Goal: Information Seeking & Learning: Learn about a topic

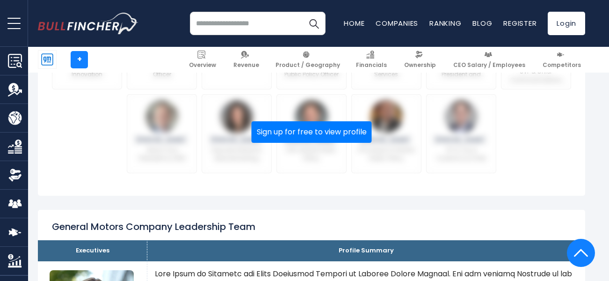
scroll to position [502, 0]
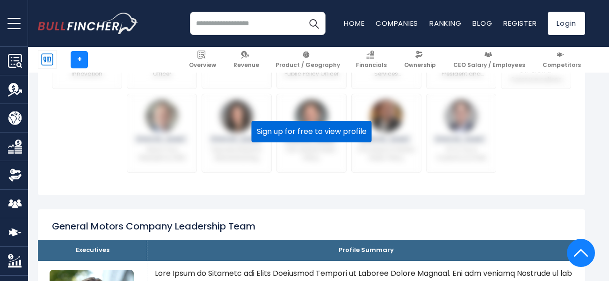
click at [341, 135] on button "Sign up for free to view profile" at bounding box center [312, 132] width 120 height 22
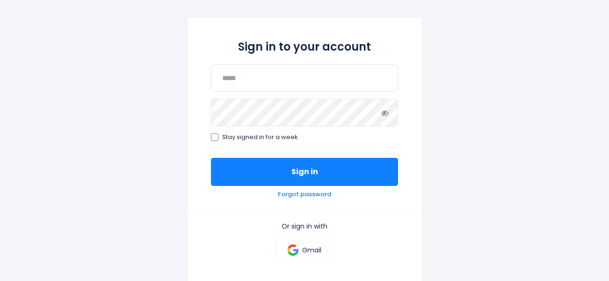
scroll to position [84, 0]
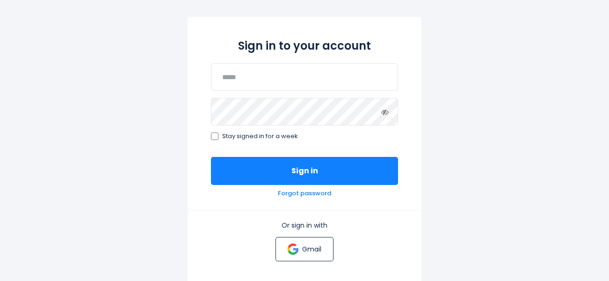
click at [311, 247] on p "Gmail" at bounding box center [311, 249] width 19 height 8
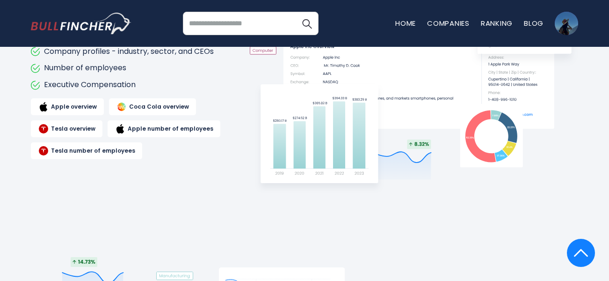
scroll to position [556, 0]
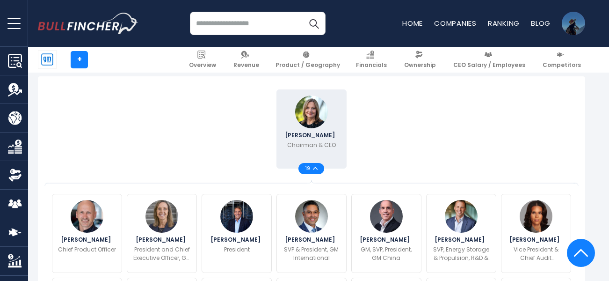
scroll to position [206, 0]
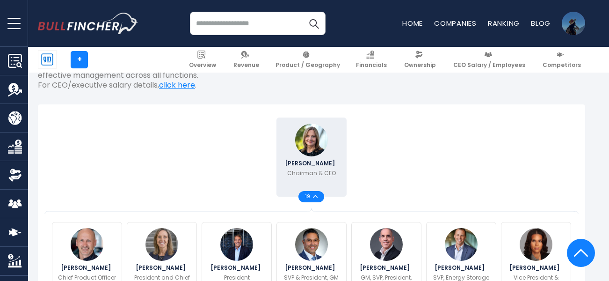
click at [318, 198] on div "19" at bounding box center [312, 196] width 26 height 11
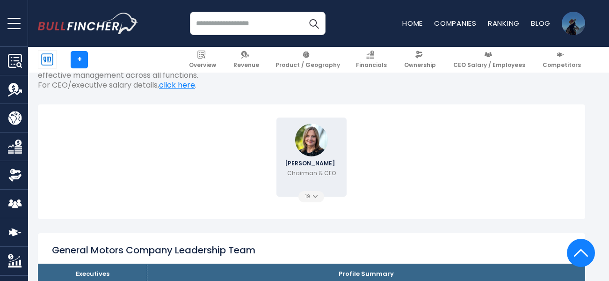
click at [318, 198] on div "19" at bounding box center [312, 196] width 26 height 11
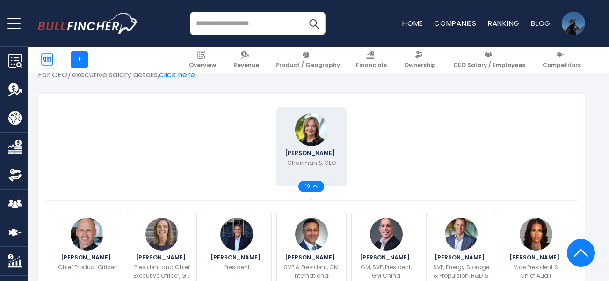
scroll to position [0, 0]
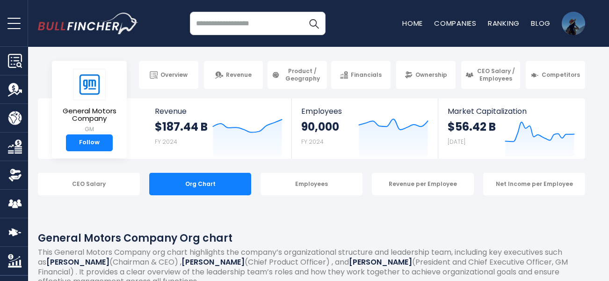
click at [334, 189] on div "Employees" at bounding box center [312, 184] width 102 height 22
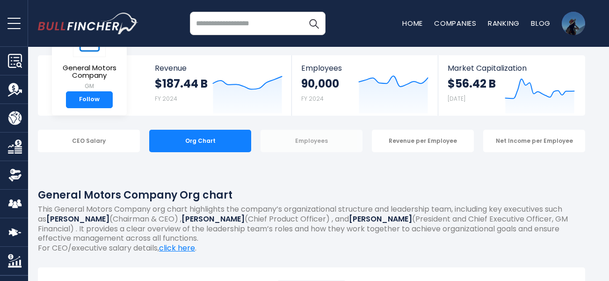
scroll to position [45, 0]
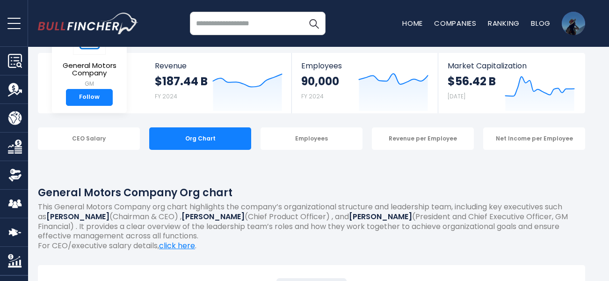
click at [323, 145] on div "Employees" at bounding box center [312, 138] width 102 height 22
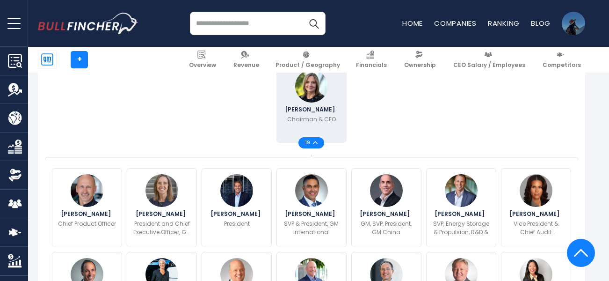
scroll to position [260, 0]
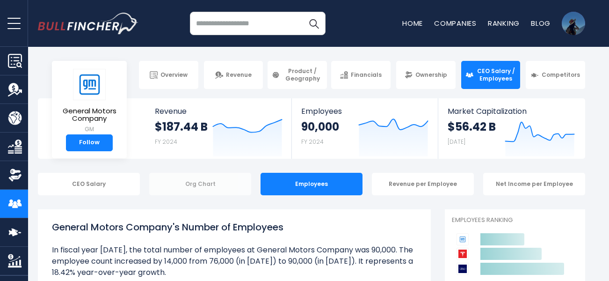
click at [241, 175] on div "Org Chart" at bounding box center [200, 184] width 102 height 22
